Goal: Find specific page/section

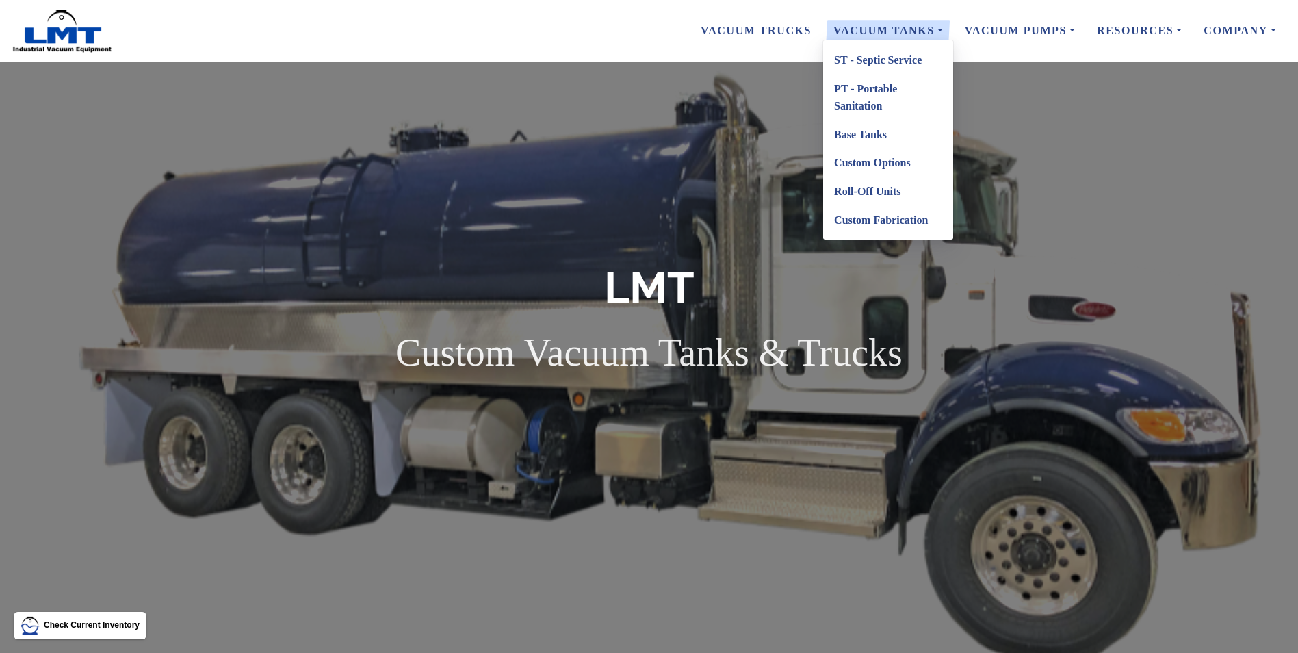
click at [900, 29] on link "Vacuum Tanks" at bounding box center [887, 30] width 131 height 29
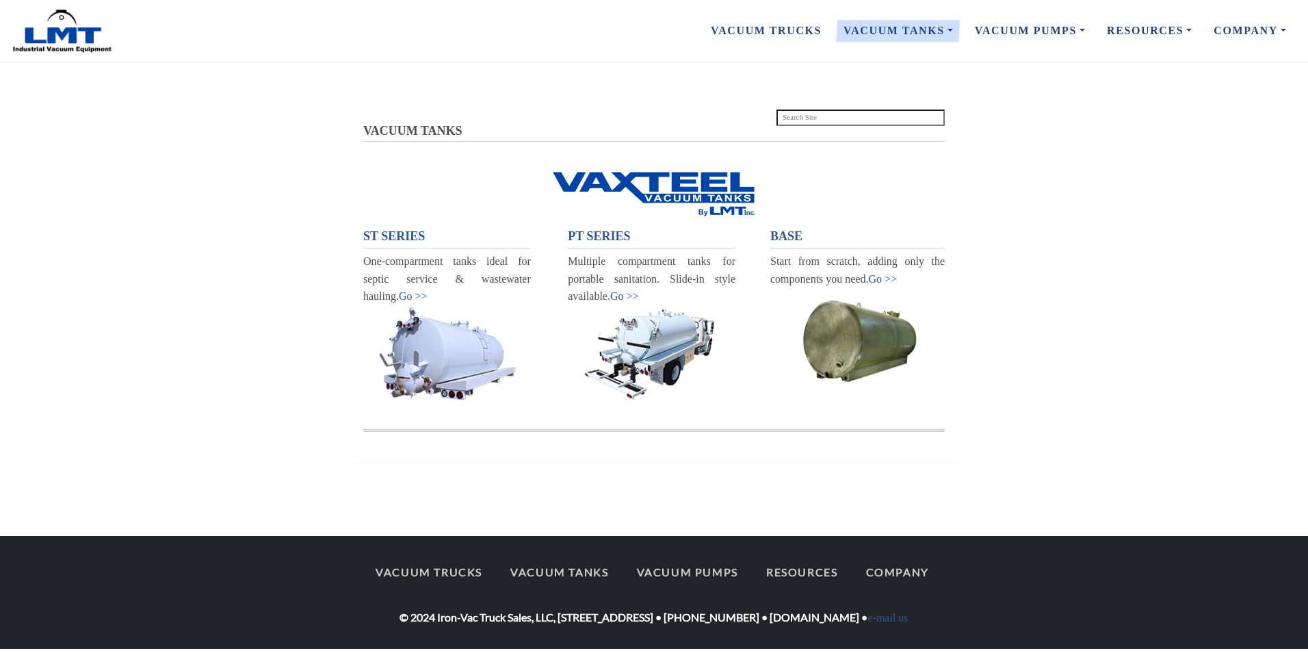
click at [806, 116] on input "search" at bounding box center [860, 117] width 169 height 16
type input "lmt 8500"
click at [817, 118] on input "lmt 8500" at bounding box center [860, 117] width 169 height 16
